Goal: Navigation & Orientation: Find specific page/section

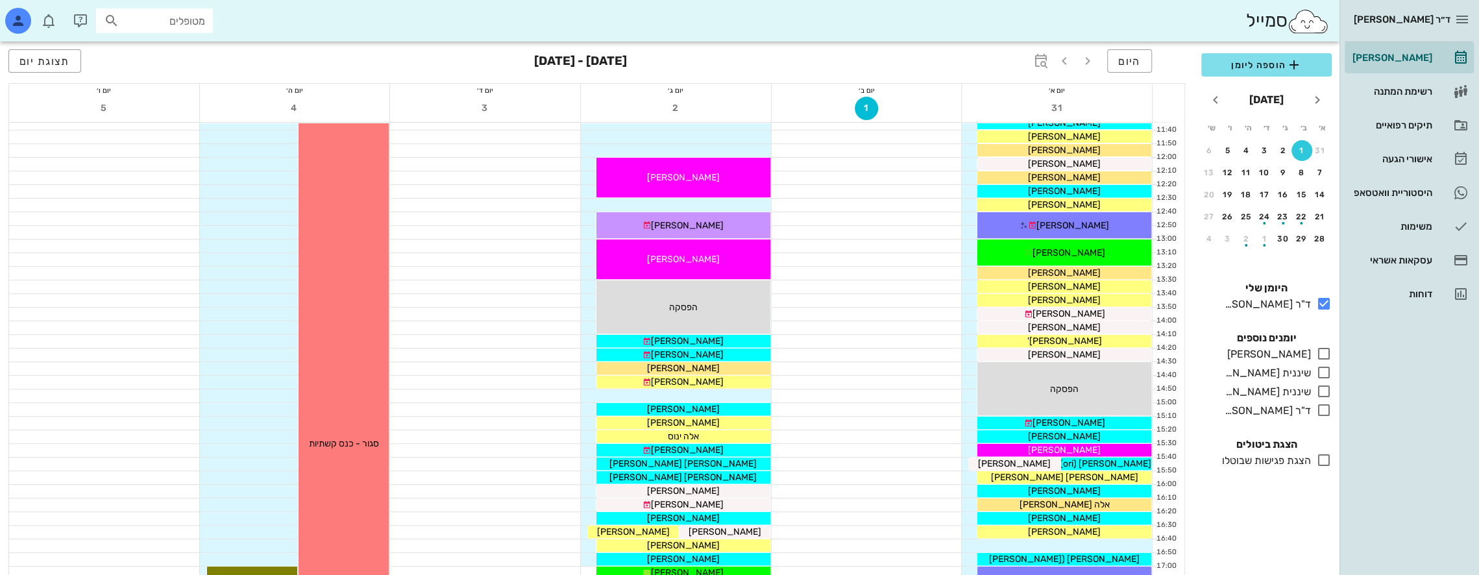
scroll to position [367, 0]
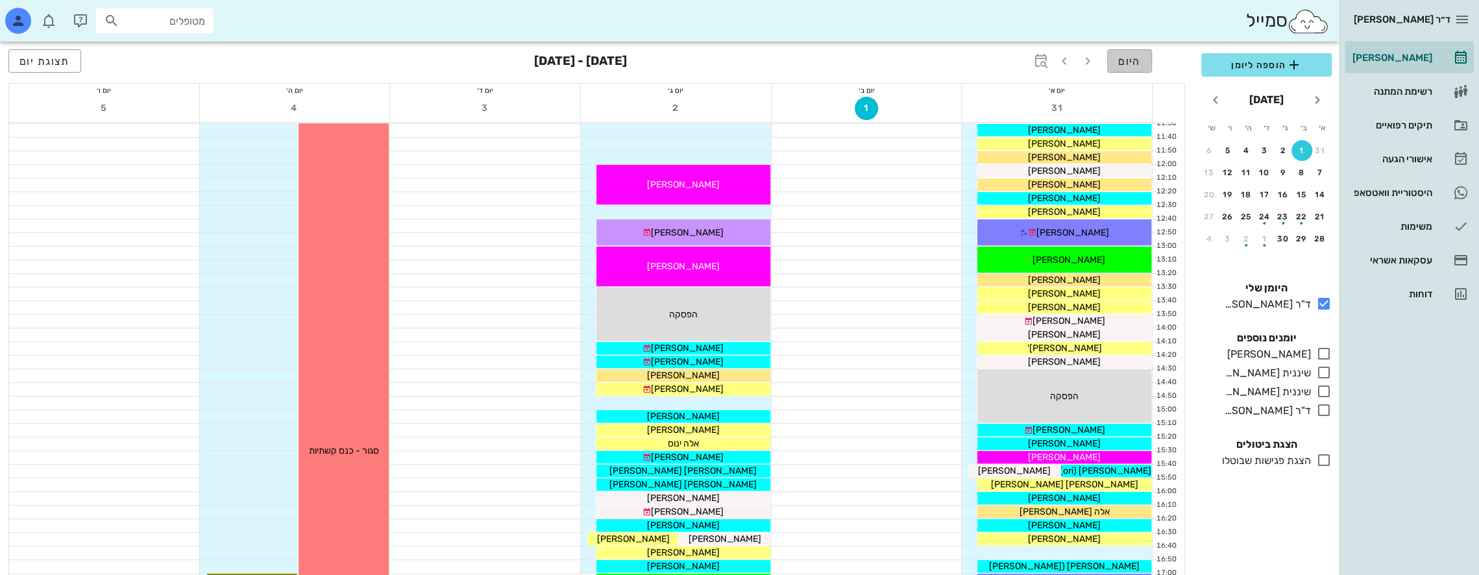
click at [1133, 62] on span "היום" at bounding box center [1129, 61] width 23 height 12
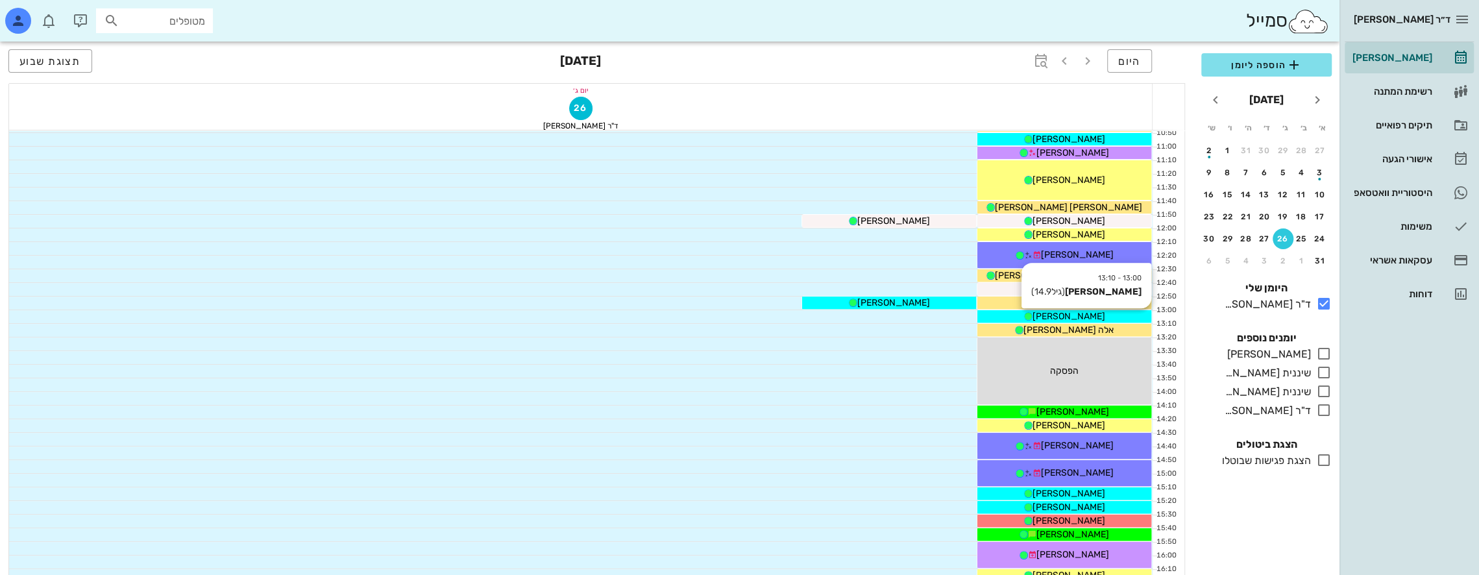
scroll to position [108, 0]
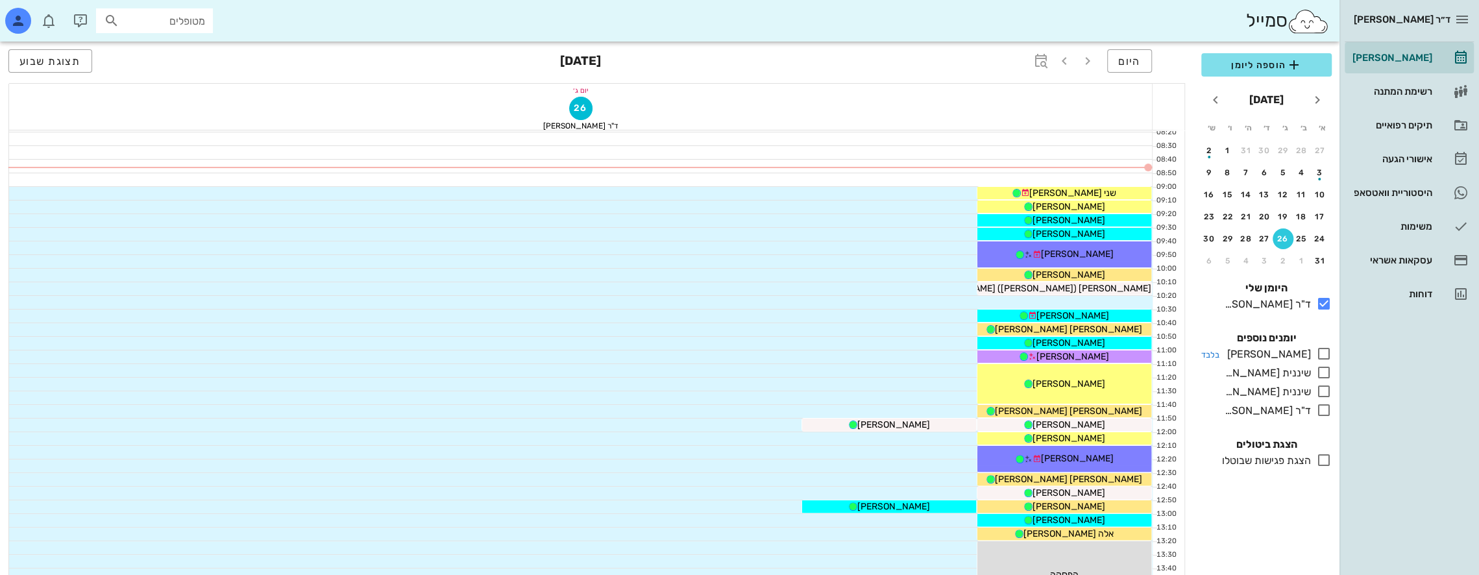
click at [1325, 352] on icon at bounding box center [1324, 354] width 16 height 16
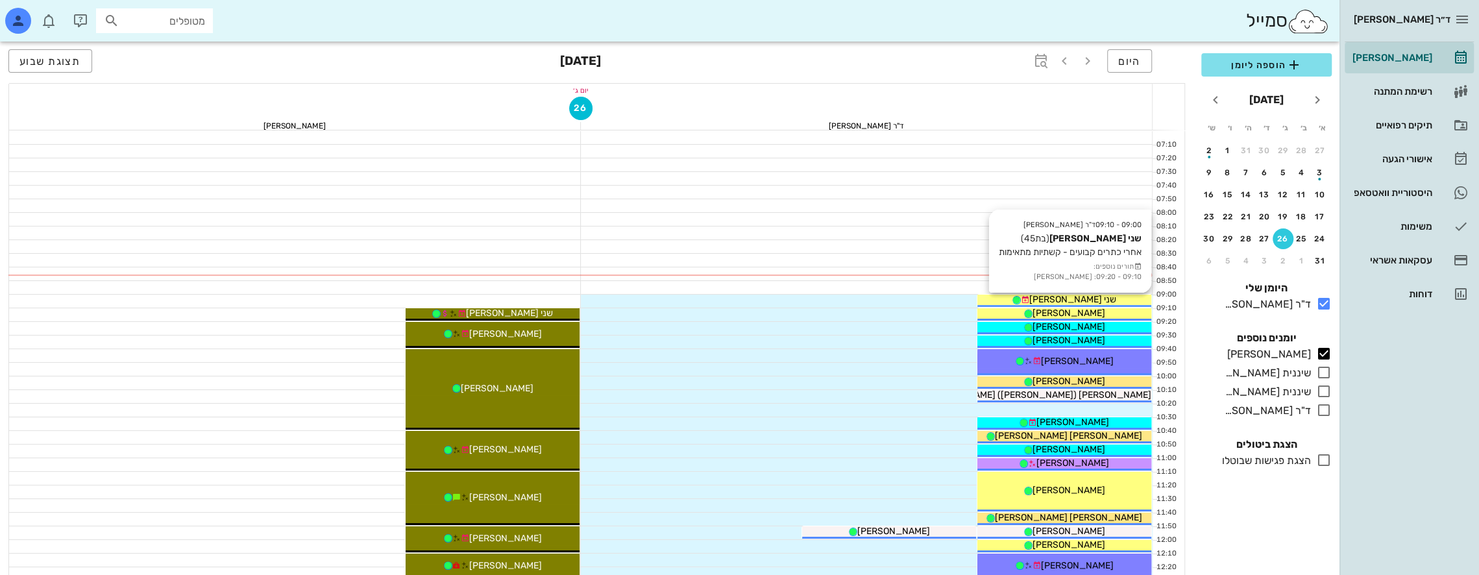
click at [1096, 297] on div "שני [PERSON_NAME]" at bounding box center [1064, 300] width 174 height 14
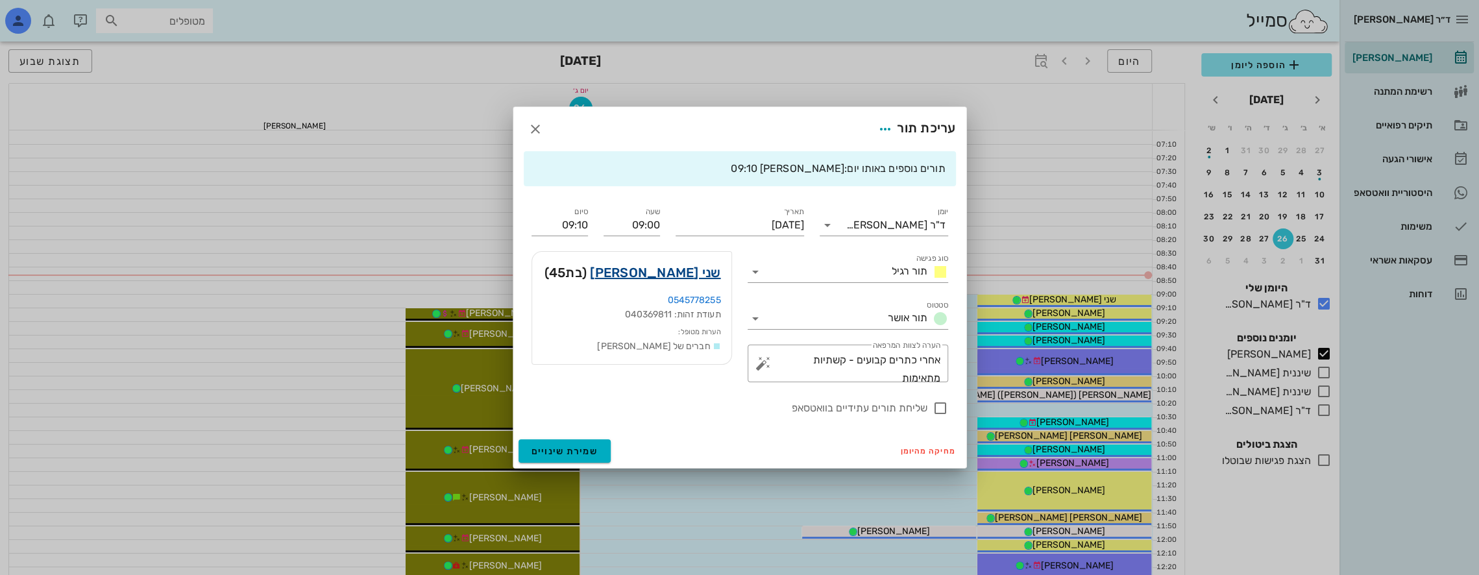
click at [710, 269] on link "שני [PERSON_NAME]" at bounding box center [655, 272] width 130 height 21
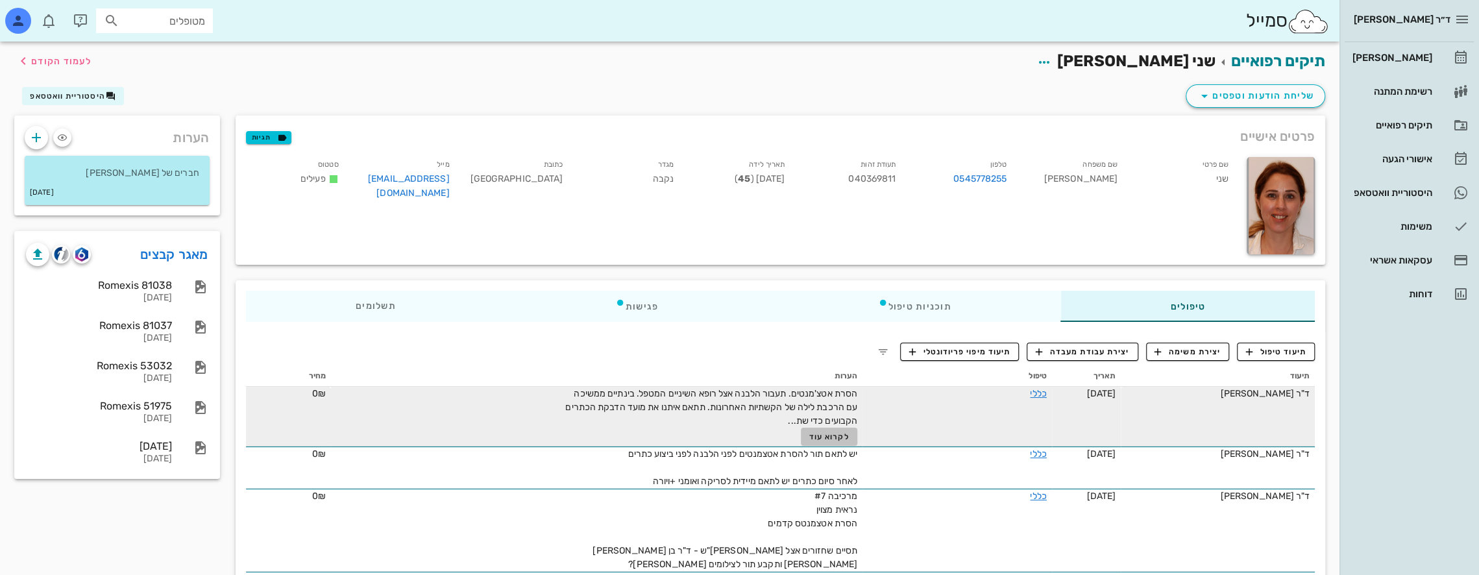
click at [828, 435] on span "לקרוא עוד" at bounding box center [829, 436] width 40 height 9
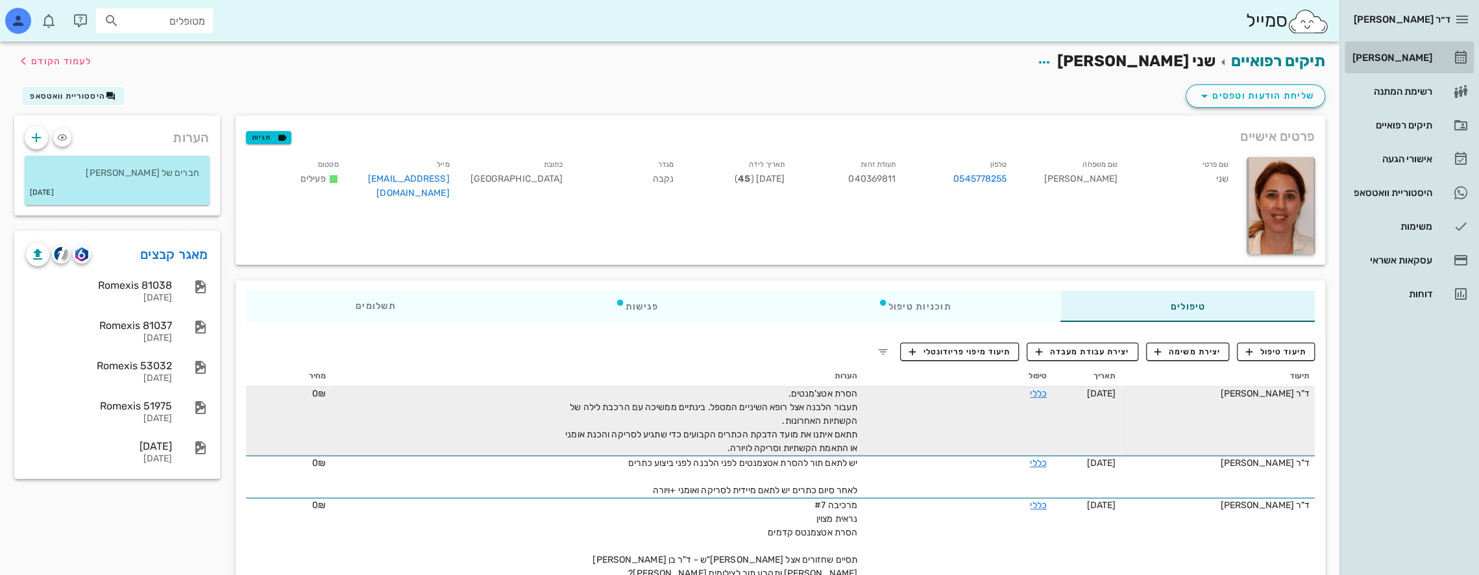
click at [1411, 54] on div "[PERSON_NAME]" at bounding box center [1390, 58] width 82 height 10
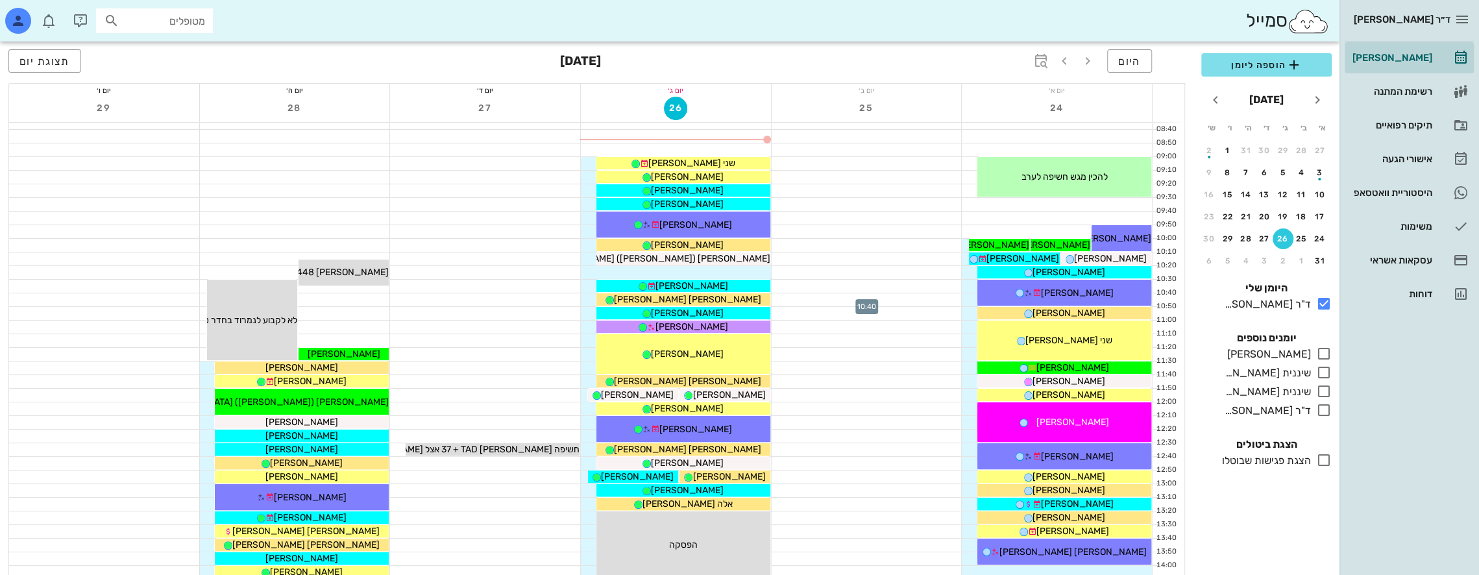
scroll to position [195, 0]
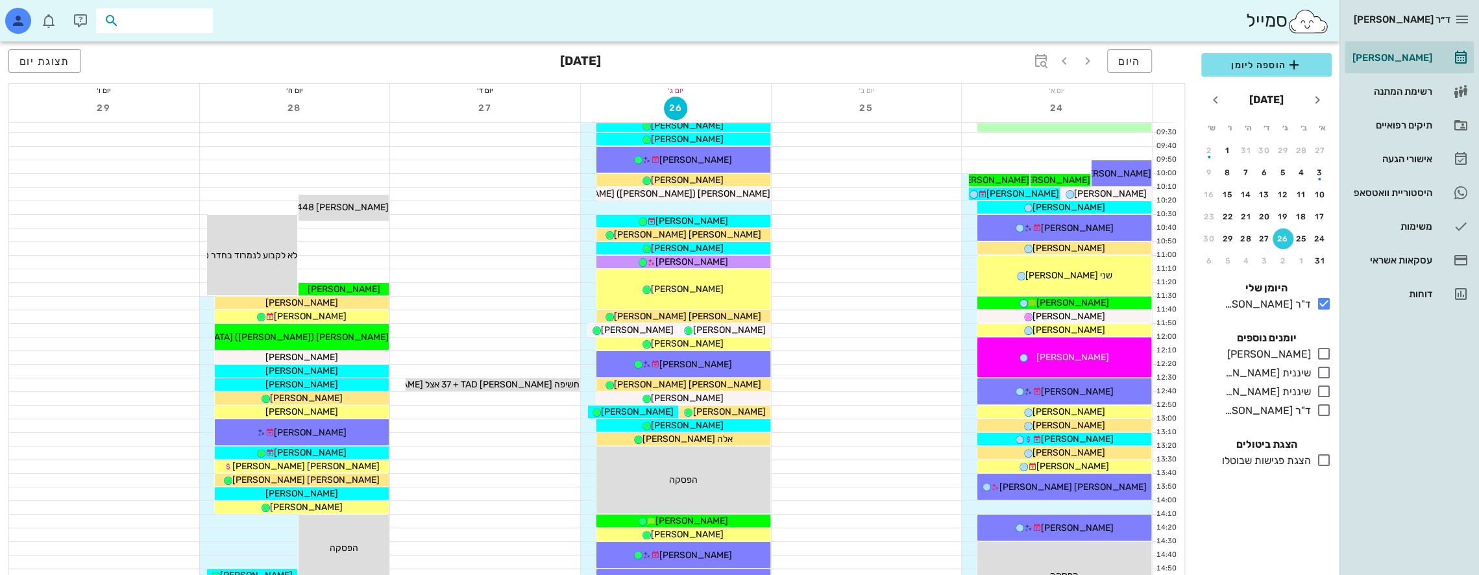
click at [179, 21] on input "text" at bounding box center [163, 20] width 83 height 17
type input "t"
type input "[PERSON_NAME]"
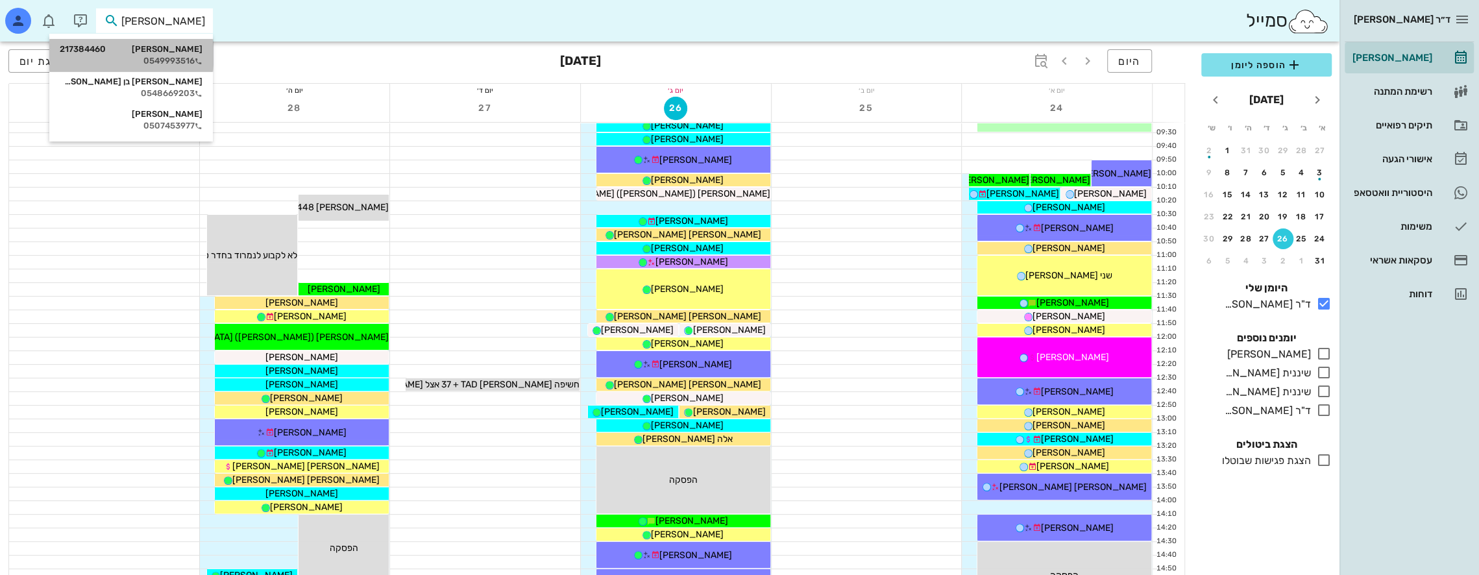
click at [176, 58] on div "0549993516" at bounding box center [131, 61] width 143 height 10
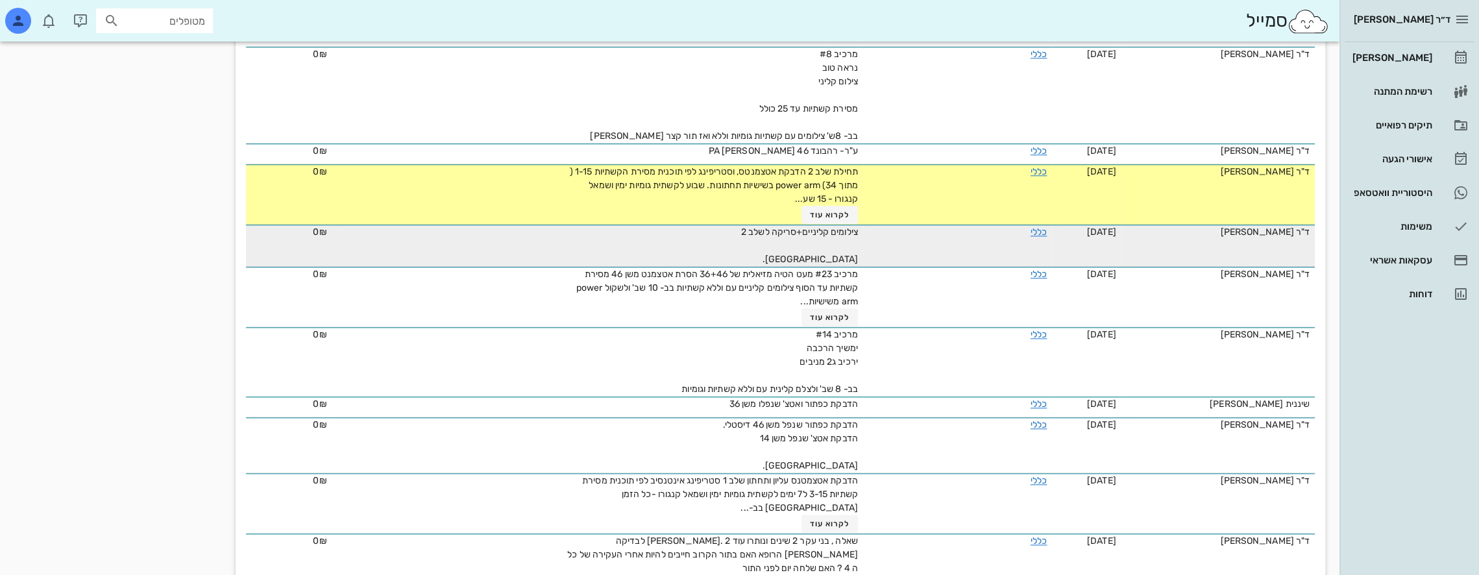
scroll to position [1298, 0]
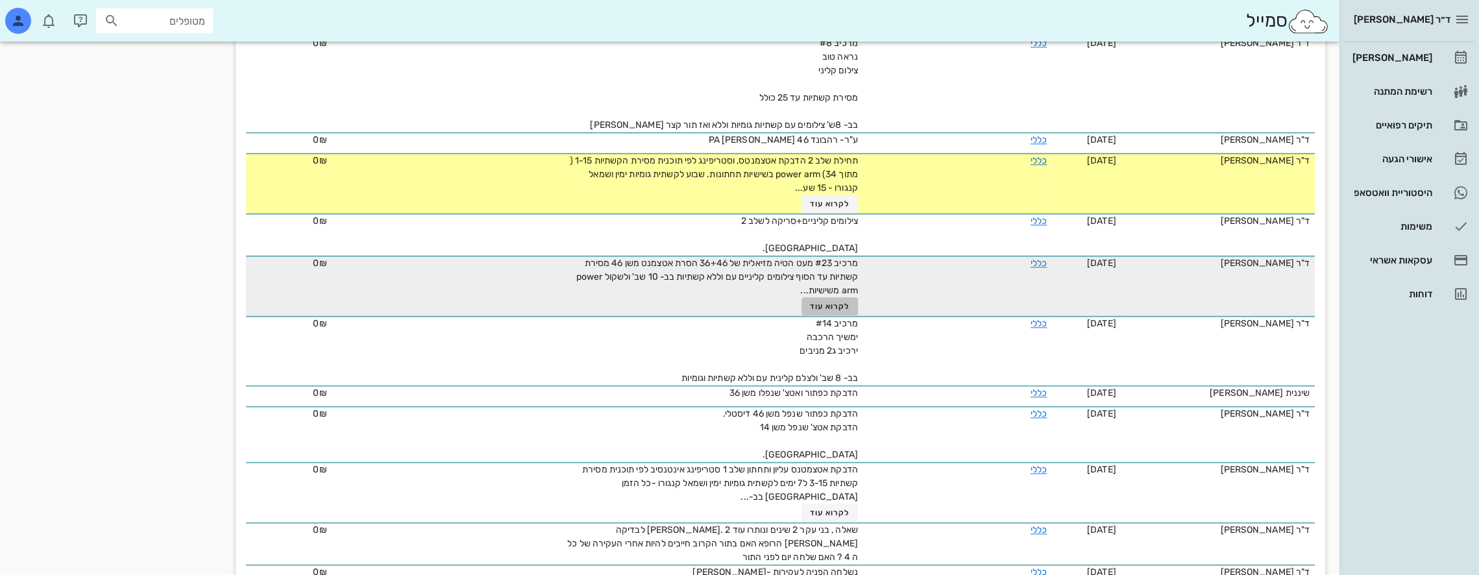
click at [821, 302] on span "לקרוא עוד" at bounding box center [830, 306] width 40 height 9
